Goal: Book appointment/travel/reservation

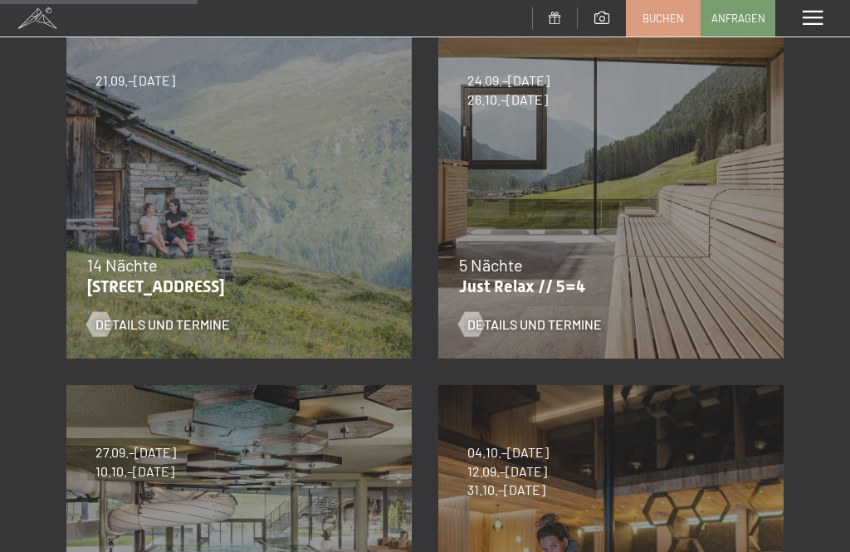
scroll to position [342, 0]
click at [533, 325] on span "Details und Termine" at bounding box center [534, 324] width 134 height 18
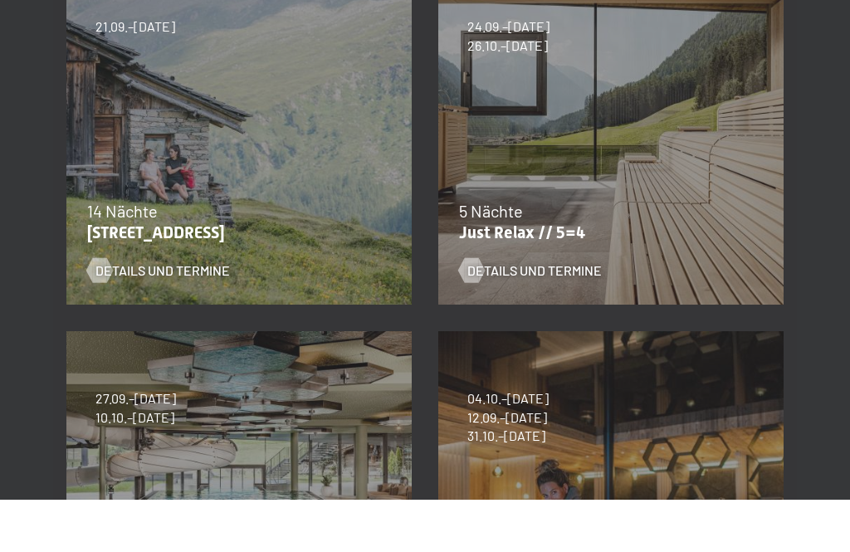
scroll to position [395, 0]
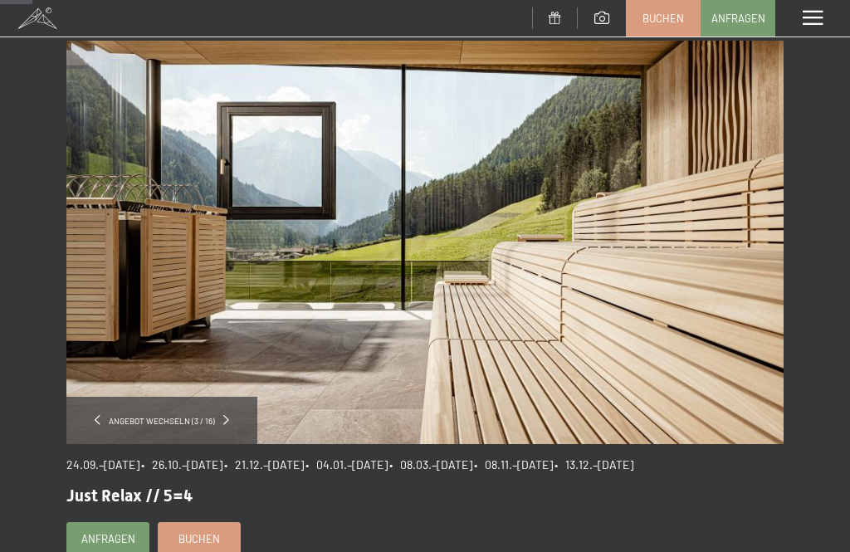
scroll to position [65, 0]
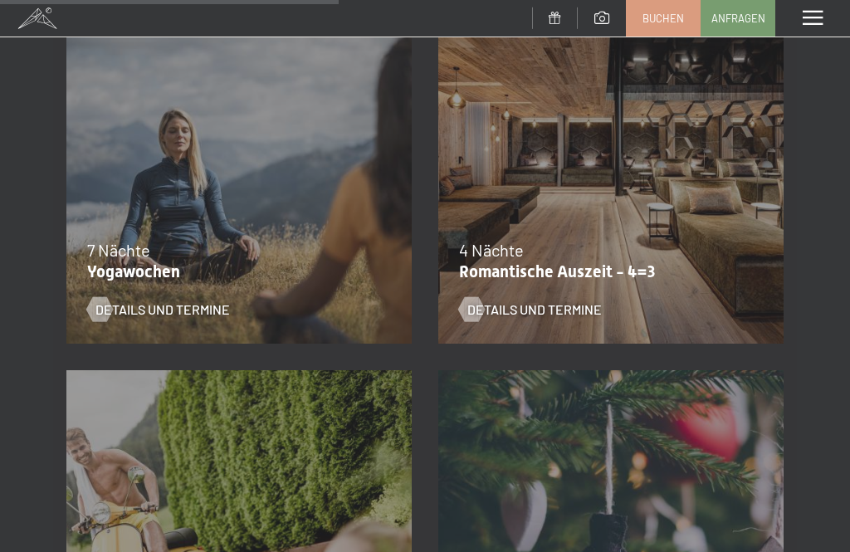
scroll to position [1472, 0]
click at [554, 311] on span "Details und Termine" at bounding box center [534, 309] width 134 height 18
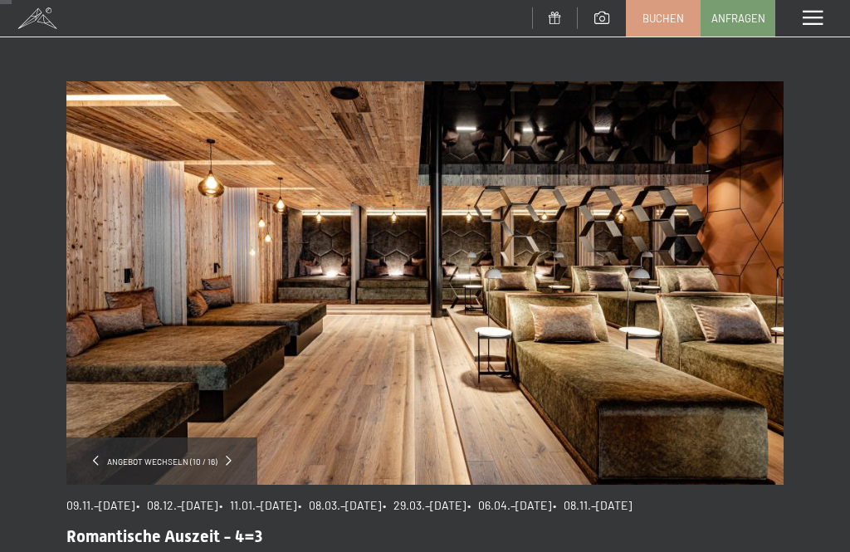
scroll to position [21, 0]
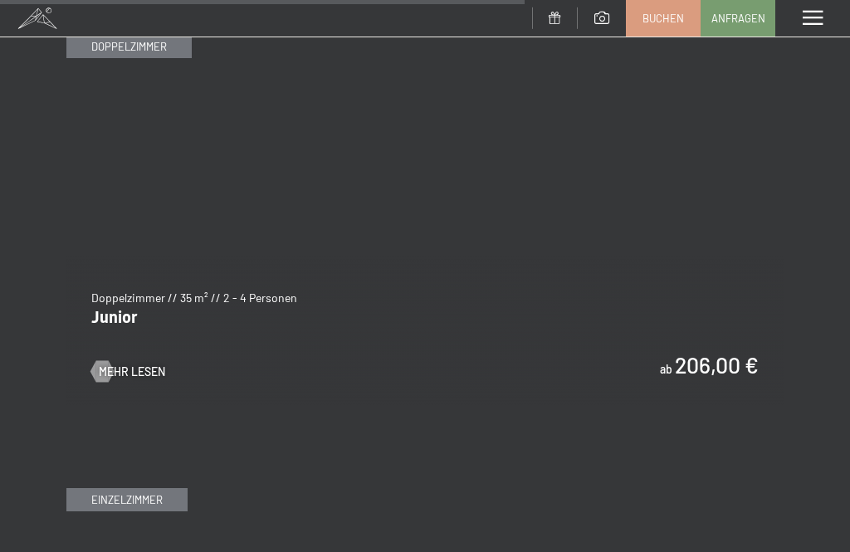
scroll to position [4840, 0]
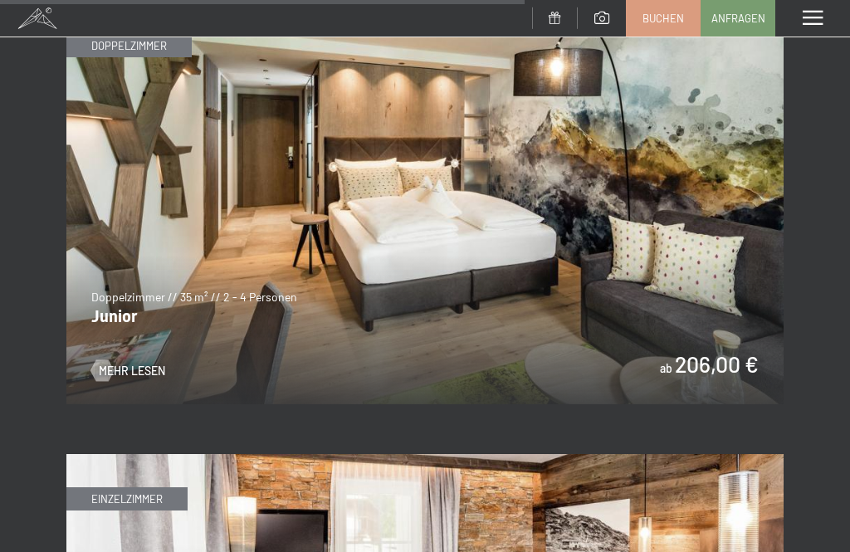
click at [125, 363] on span "Mehr Lesen" at bounding box center [132, 371] width 66 height 17
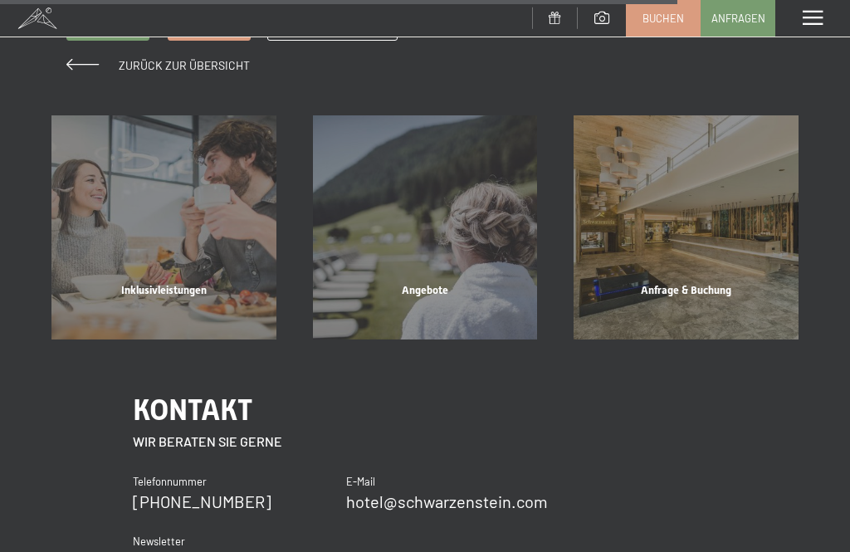
scroll to position [2089, 0]
